Goal: Task Accomplishment & Management: Complete application form

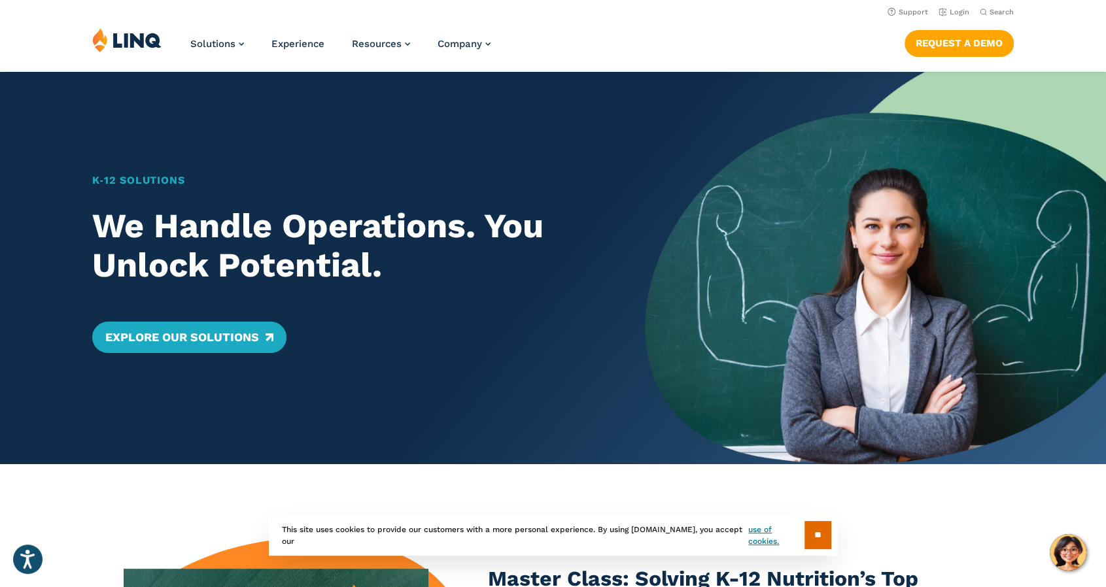
drag, startPoint x: 570, startPoint y: 376, endPoint x: 378, endPoint y: 79, distance: 354.1
click at [236, 342] on link "Explore Our Solutions" at bounding box center [189, 337] width 194 height 31
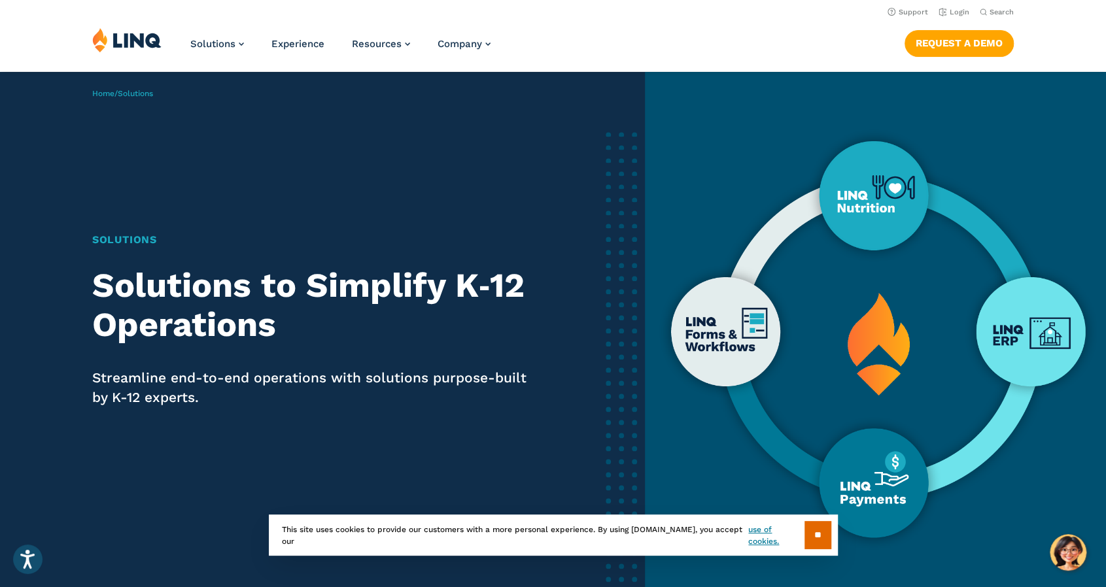
drag, startPoint x: 699, startPoint y: 356, endPoint x: 579, endPoint y: 63, distance: 316.6
click at [929, 52] on link "Request a Demo" at bounding box center [959, 43] width 109 height 26
